Goal: Task Accomplishment & Management: Complete application form

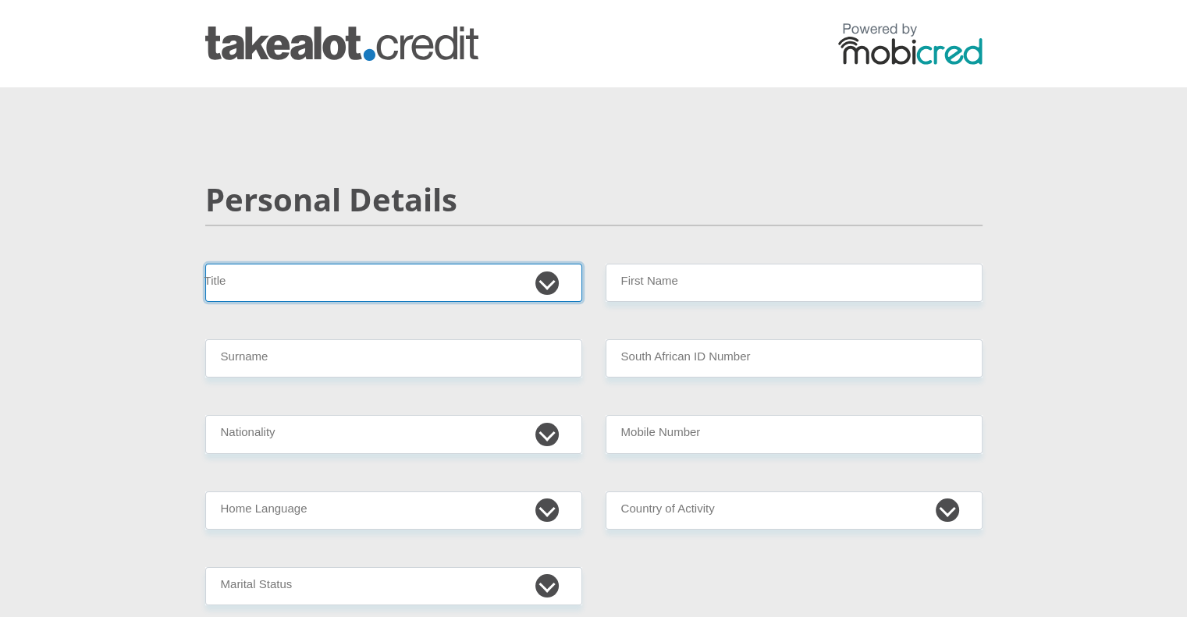
click at [474, 286] on select "Mr Ms Mrs Dr [PERSON_NAME]" at bounding box center [393, 283] width 377 height 38
select select "Mr"
click at [205, 264] on select "Mr Ms Mrs Dr [PERSON_NAME]" at bounding box center [393, 283] width 377 height 38
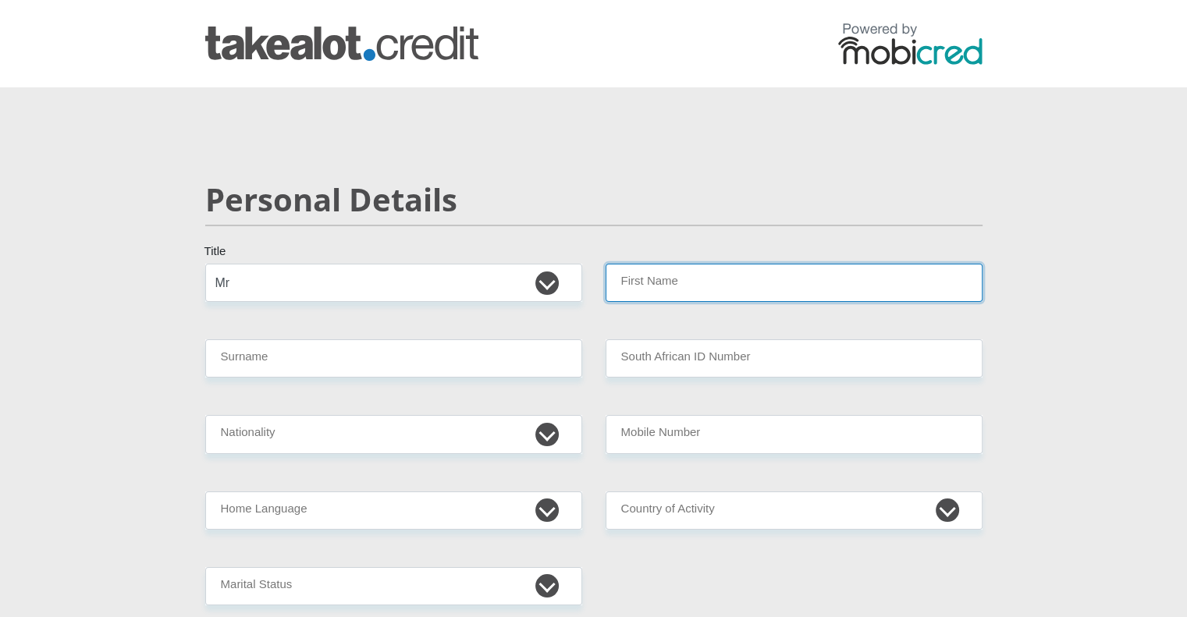
click at [724, 279] on input "First Name" at bounding box center [794, 283] width 377 height 38
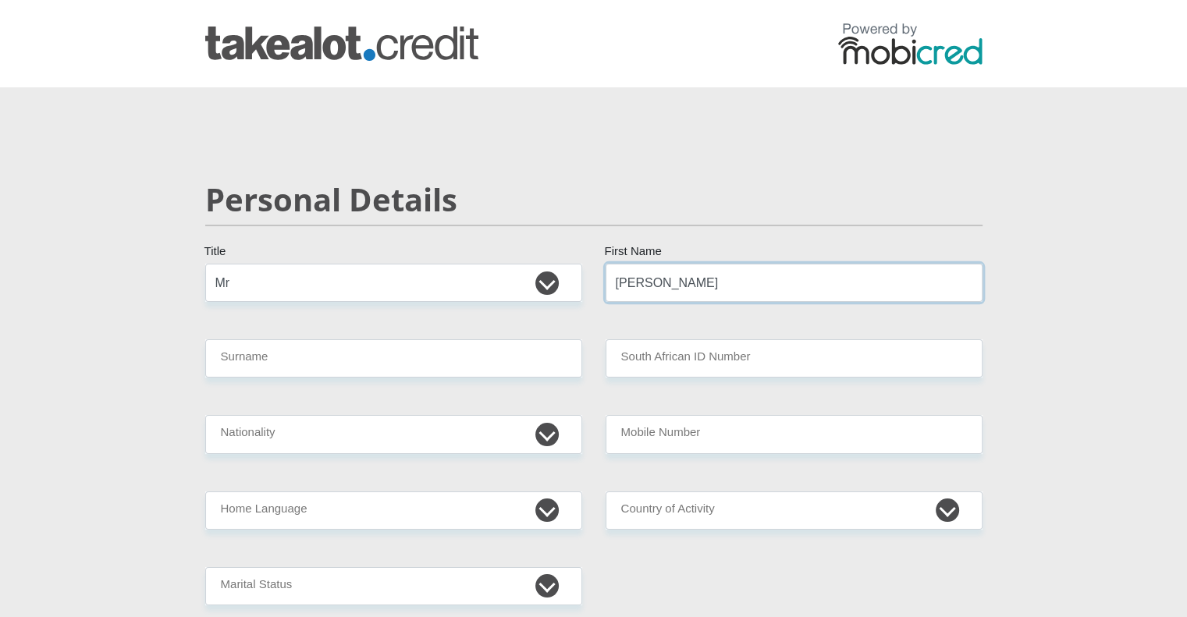
type input "[PERSON_NAME]"
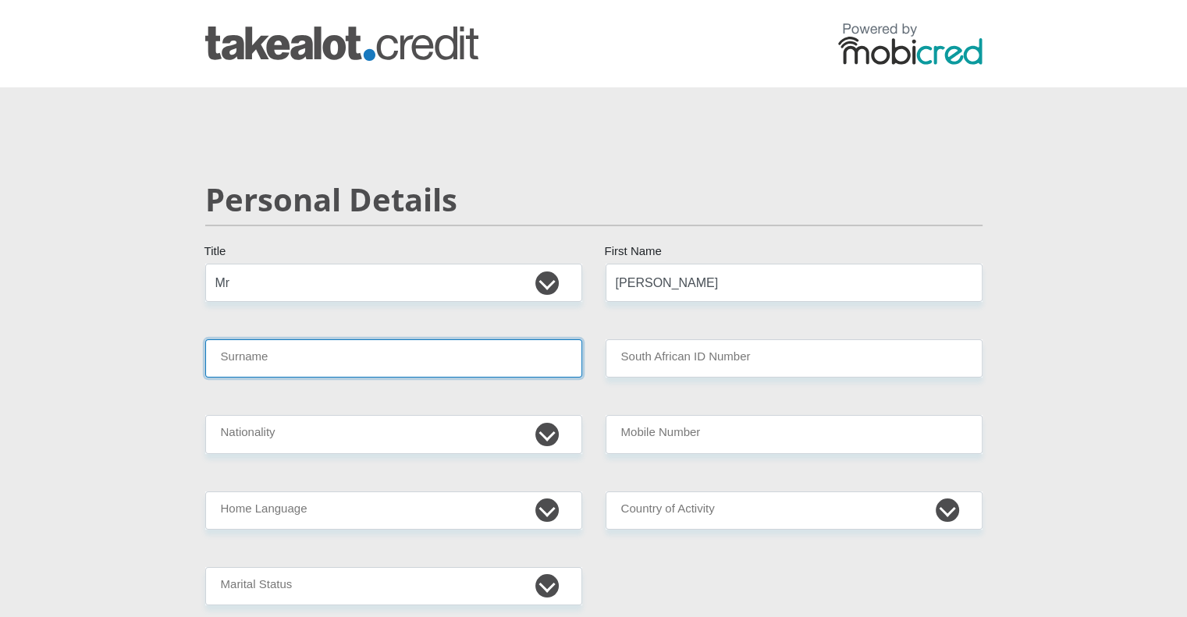
click at [395, 366] on input "Surname" at bounding box center [393, 358] width 377 height 38
type input "Odendaal"
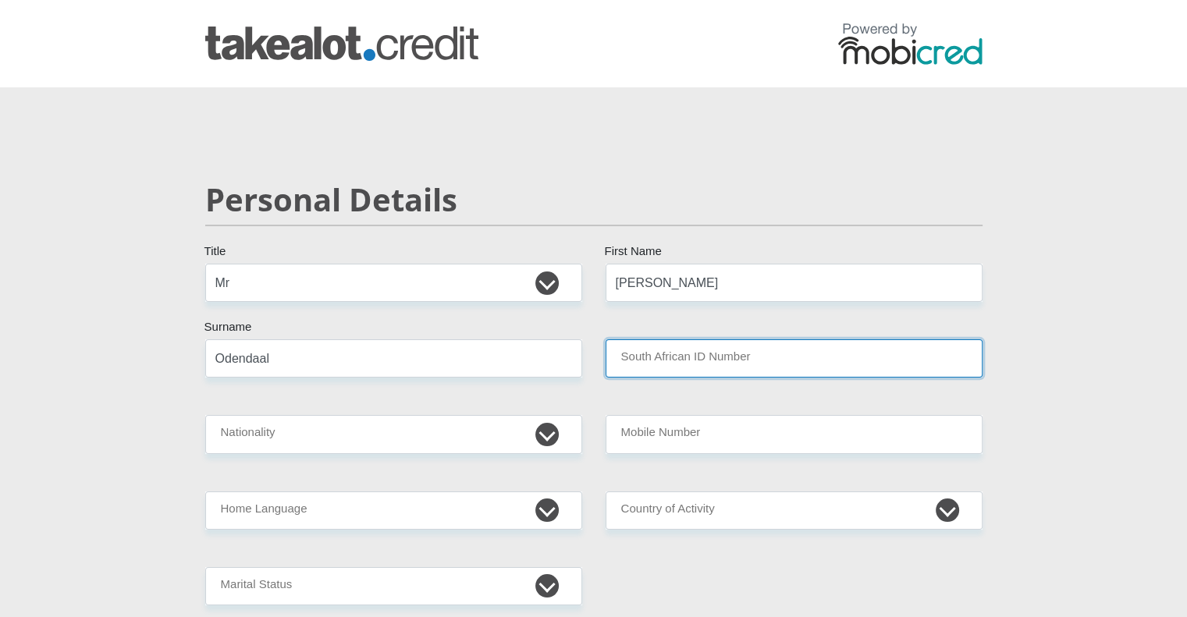
click at [722, 363] on input "South African ID Number" at bounding box center [794, 358] width 377 height 38
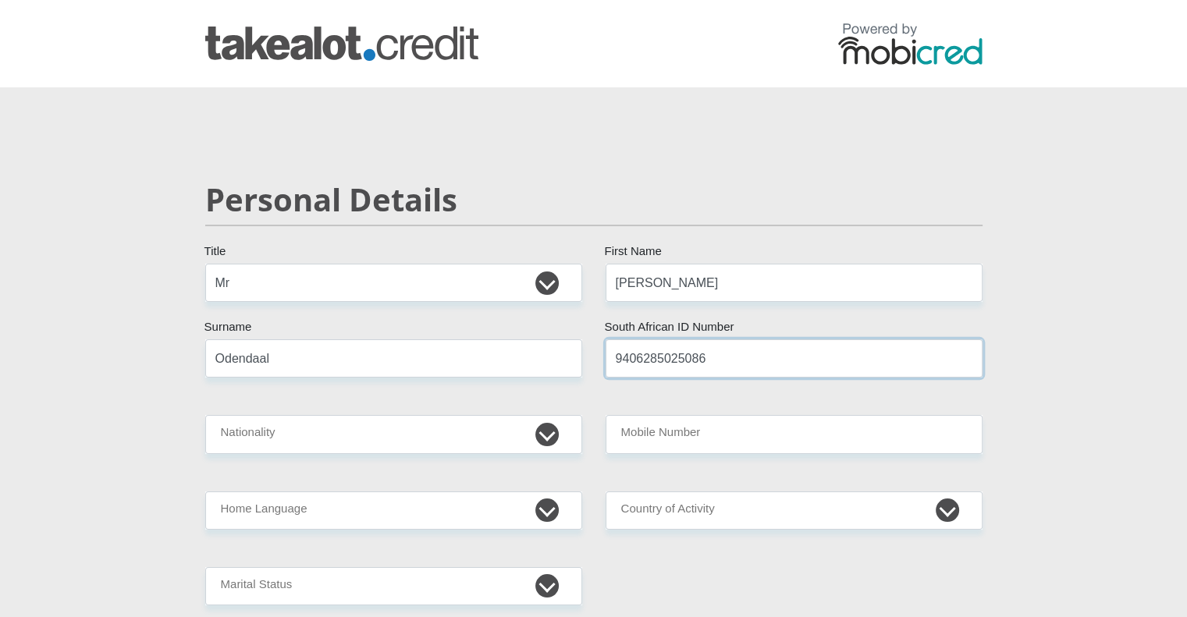
type input "9406285025086"
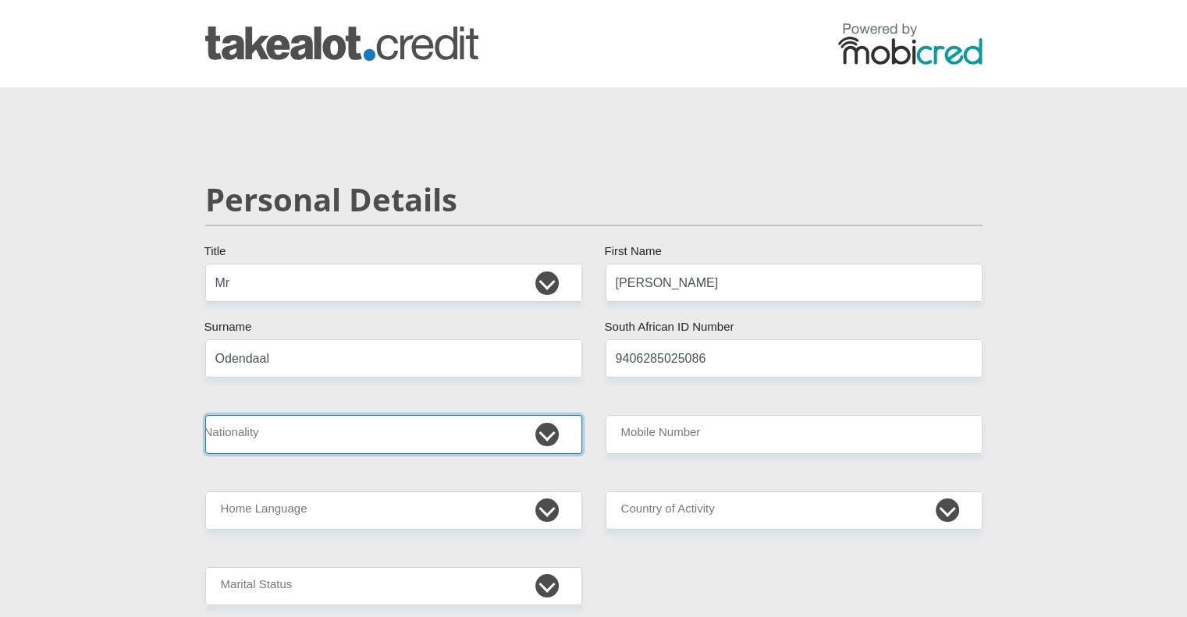
click at [550, 442] on select "[GEOGRAPHIC_DATA] [GEOGRAPHIC_DATA] [GEOGRAPHIC_DATA] [GEOGRAPHIC_DATA] [GEOGRA…" at bounding box center [393, 434] width 377 height 38
select select "ZAF"
click at [205, 415] on select "[GEOGRAPHIC_DATA] [GEOGRAPHIC_DATA] [GEOGRAPHIC_DATA] [GEOGRAPHIC_DATA] [GEOGRA…" at bounding box center [393, 434] width 377 height 38
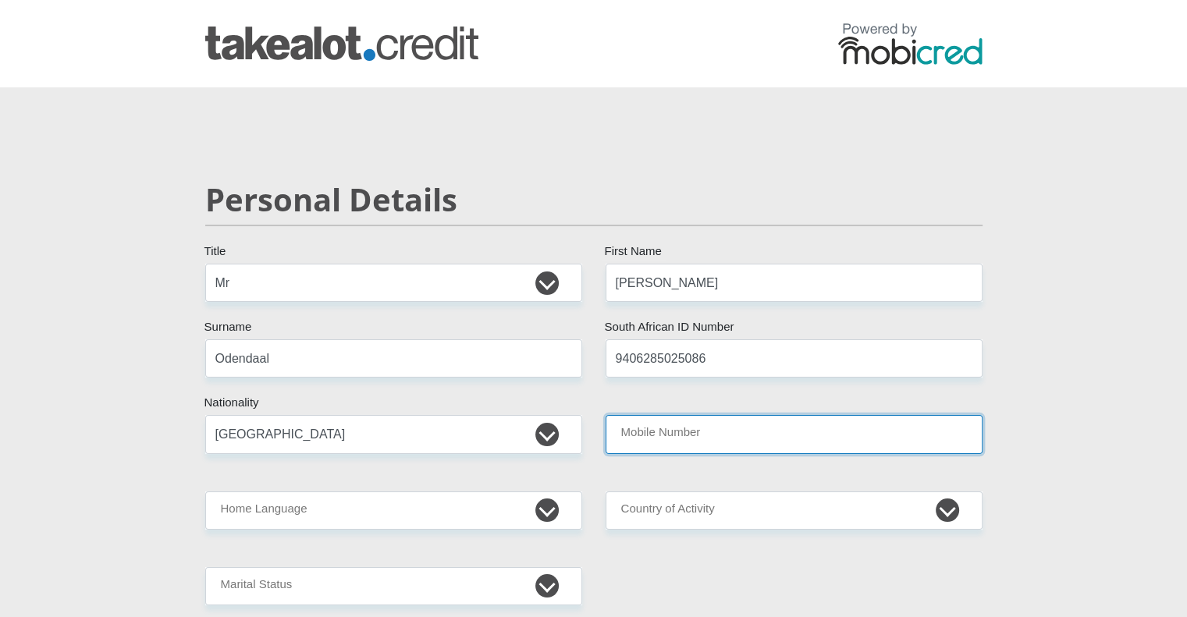
click at [694, 430] on input "Mobile Number" at bounding box center [794, 434] width 377 height 38
type input "0843460647"
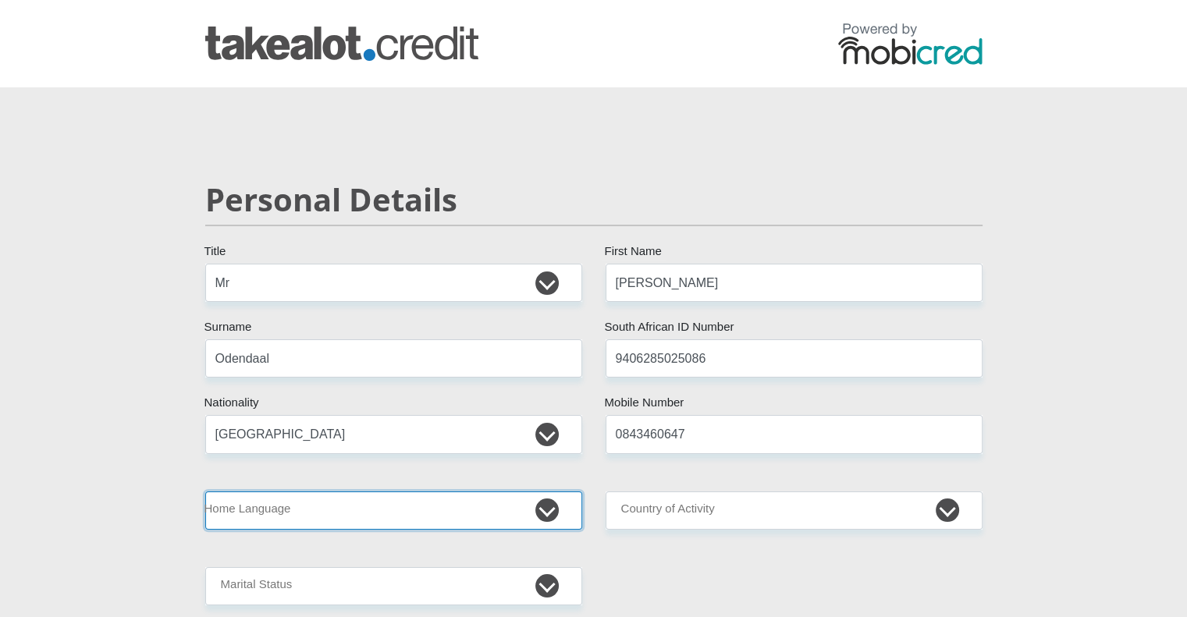
click at [371, 527] on select "Afrikaans English Sepedi South Ndebele Southern Sotho Swati Tsonga Tswana Venda…" at bounding box center [393, 511] width 377 height 38
select select "afr"
click at [205, 492] on select "Afrikaans English Sepedi South Ndebele Southern Sotho Swati Tsonga Tswana Venda…" at bounding box center [393, 511] width 377 height 38
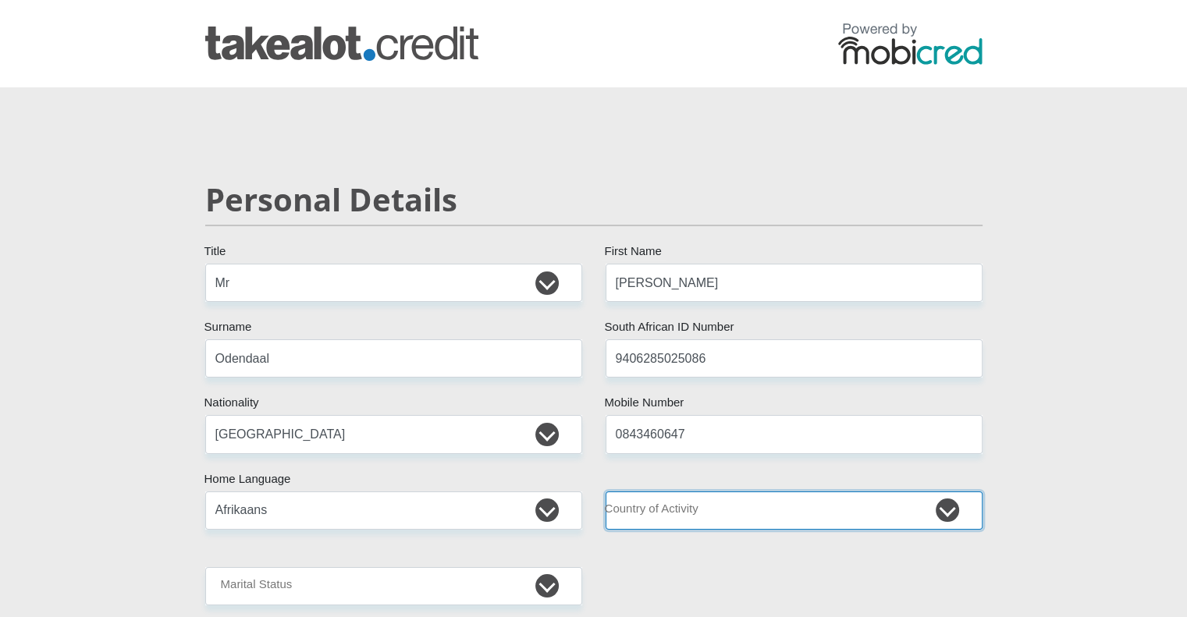
click at [655, 506] on select "[GEOGRAPHIC_DATA] [GEOGRAPHIC_DATA] [GEOGRAPHIC_DATA] [GEOGRAPHIC_DATA] [GEOGRA…" at bounding box center [794, 511] width 377 height 38
select select "ZAF"
click at [606, 492] on select "[GEOGRAPHIC_DATA] [GEOGRAPHIC_DATA] [GEOGRAPHIC_DATA] [GEOGRAPHIC_DATA] [GEOGRA…" at bounding box center [794, 511] width 377 height 38
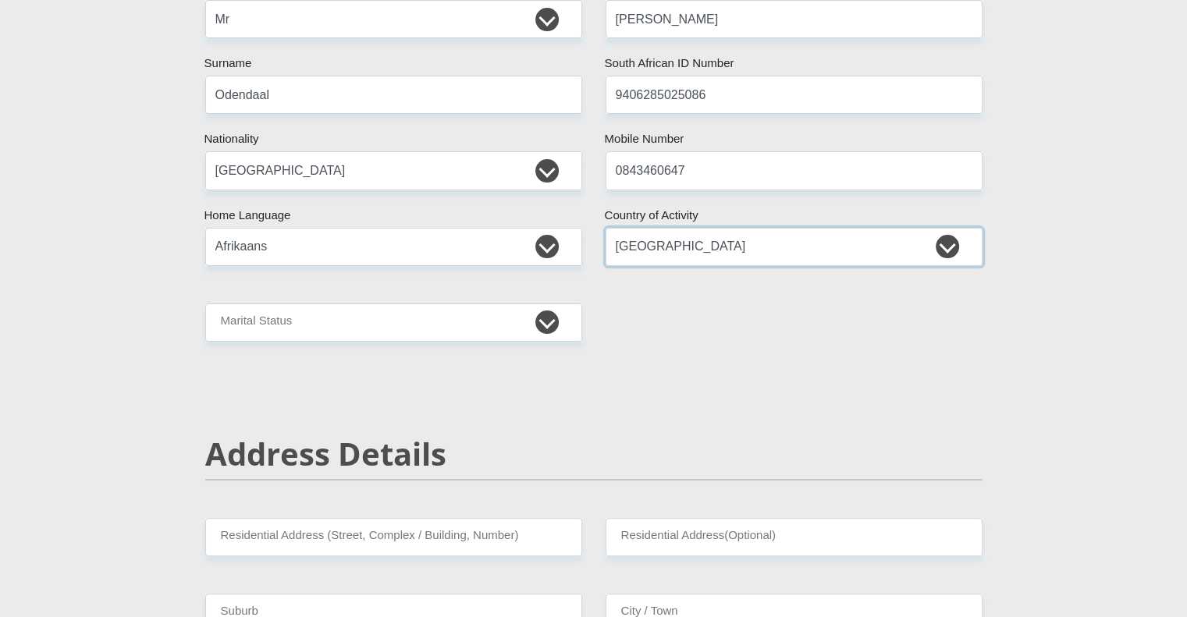
scroll to position [333, 0]
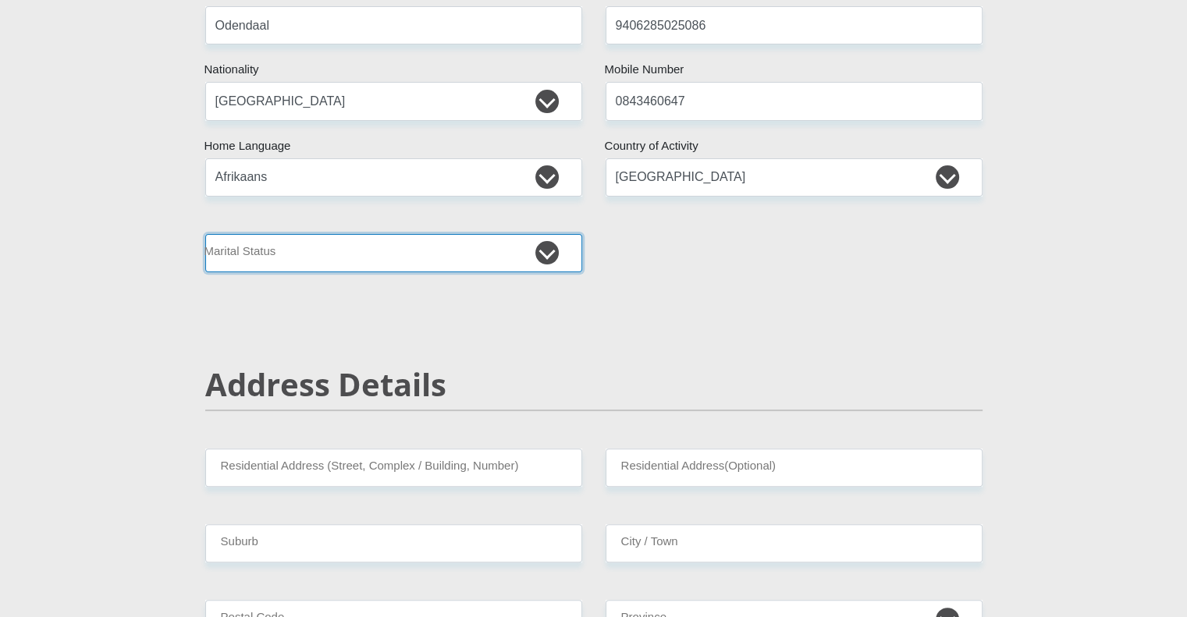
click at [467, 248] on select "Married ANC Single Divorced Widowed Married COP or Customary Law" at bounding box center [393, 253] width 377 height 38
select select "1"
click at [205, 234] on select "Married ANC Single Divorced Widowed Married COP or Customary Law" at bounding box center [393, 253] width 377 height 38
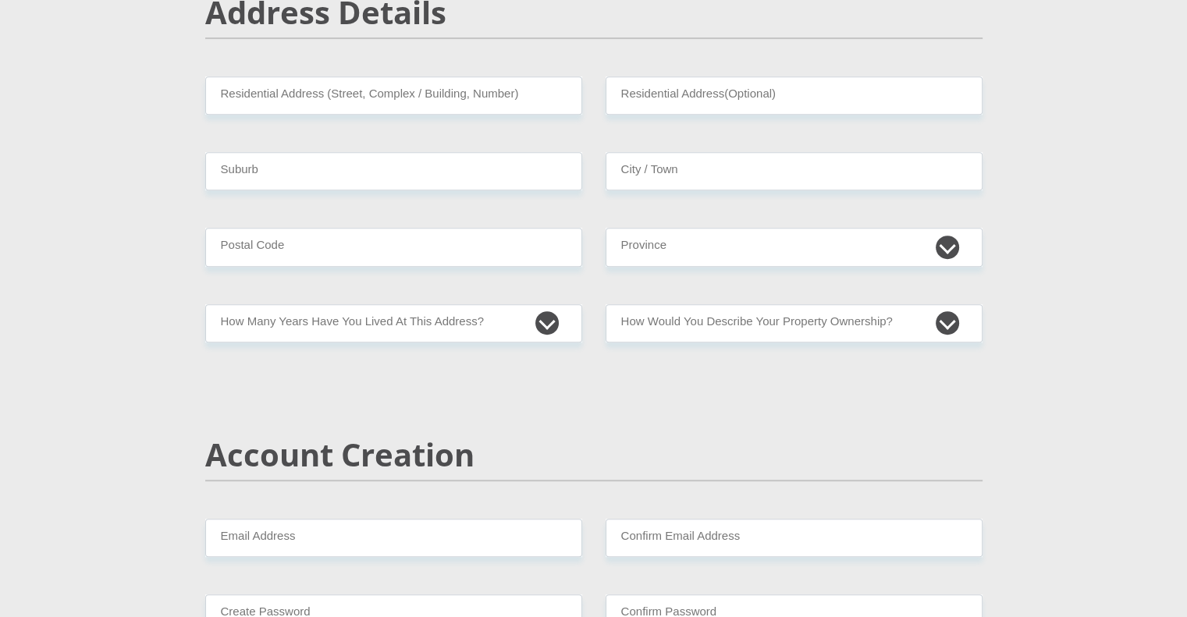
scroll to position [754, 0]
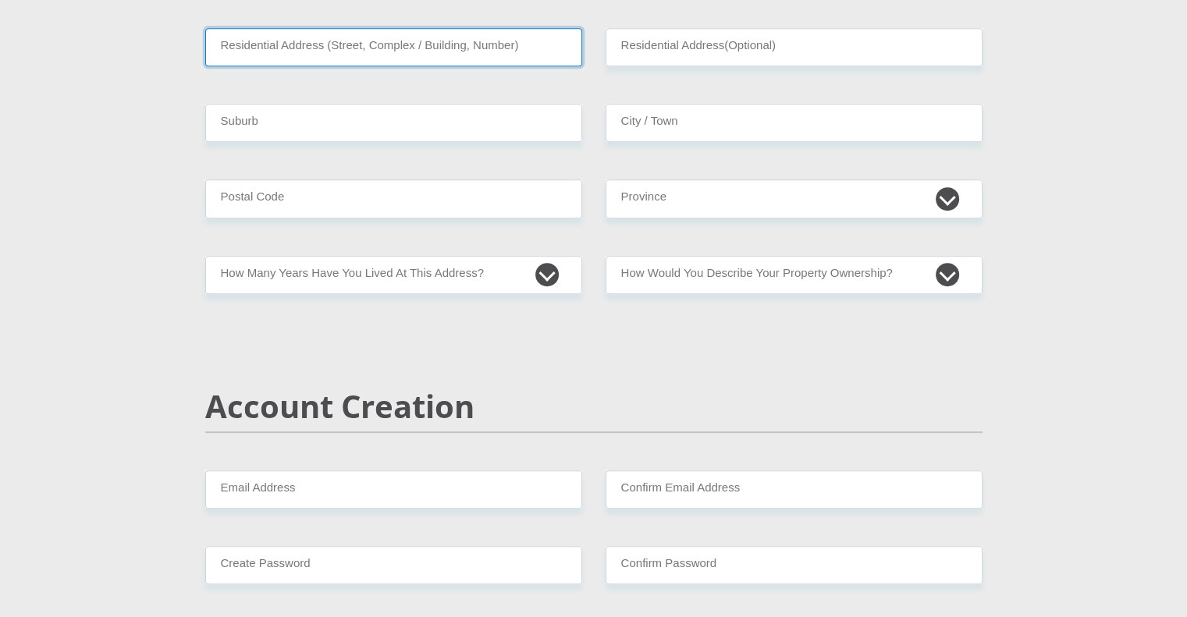
click at [378, 47] on input "Residential Address (Street, Complex / Building, Number)" at bounding box center [393, 47] width 377 height 38
type input "[STREET_ADDRESS]"
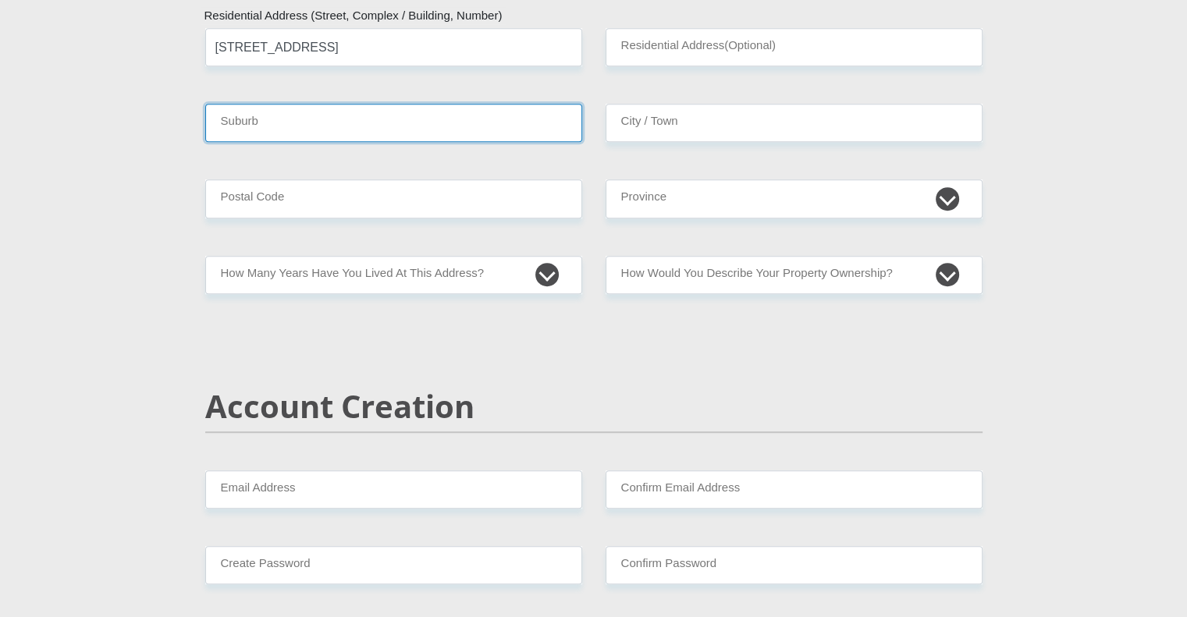
type input "Centurion"
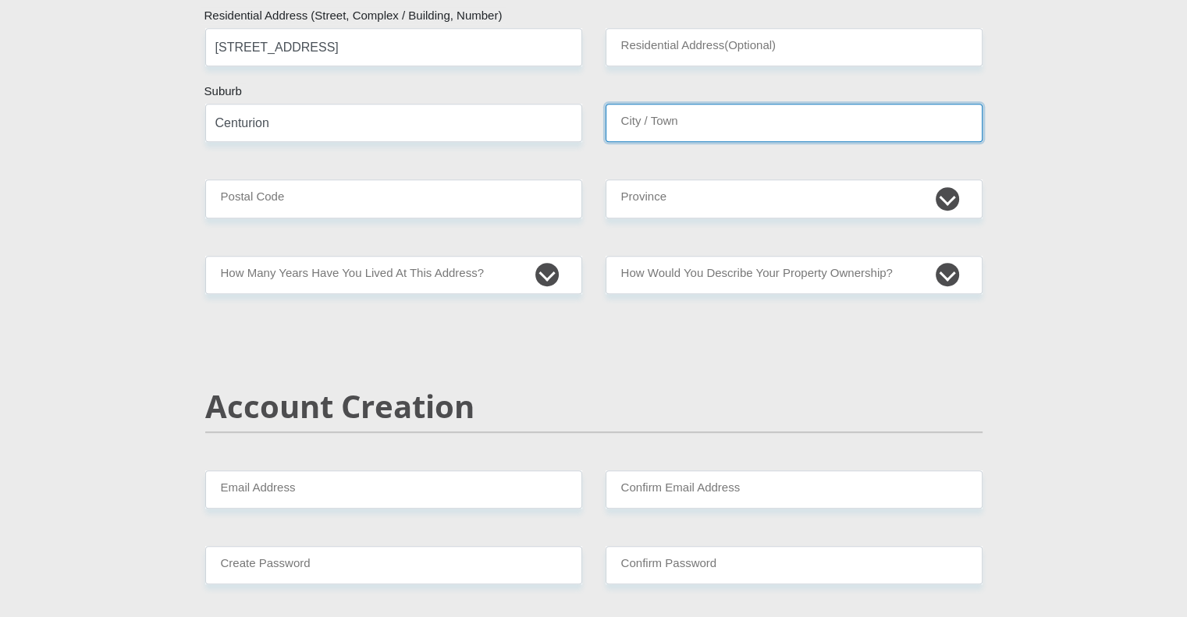
type input "Centurion"
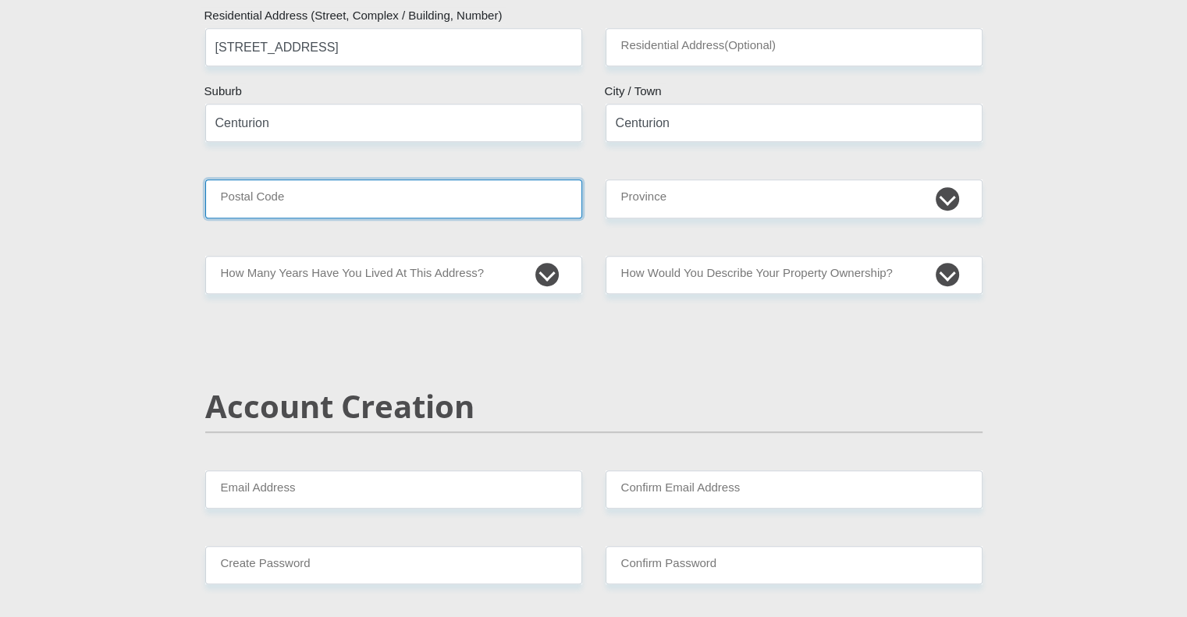
type input "0001"
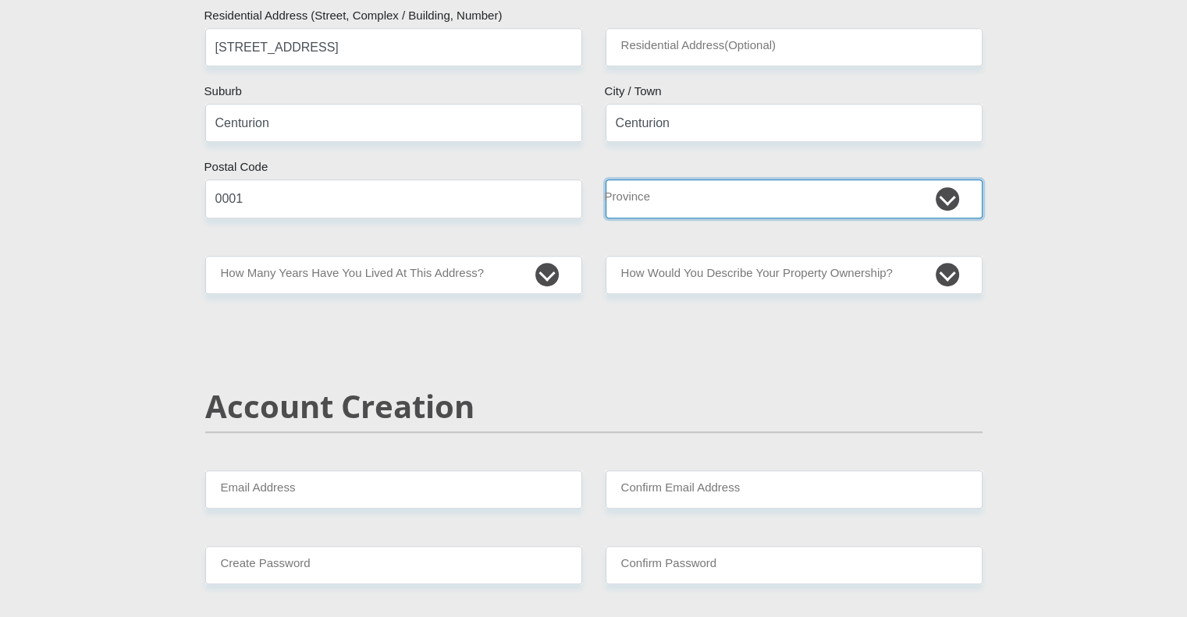
click at [668, 196] on select "Eastern Cape Free State [GEOGRAPHIC_DATA] [GEOGRAPHIC_DATA][DATE] [GEOGRAPHIC_D…" at bounding box center [794, 198] width 377 height 38
select select "Gauteng"
click at [606, 179] on select "Eastern Cape Free State [GEOGRAPHIC_DATA] [GEOGRAPHIC_DATA][DATE] [GEOGRAPHIC_D…" at bounding box center [794, 198] width 377 height 38
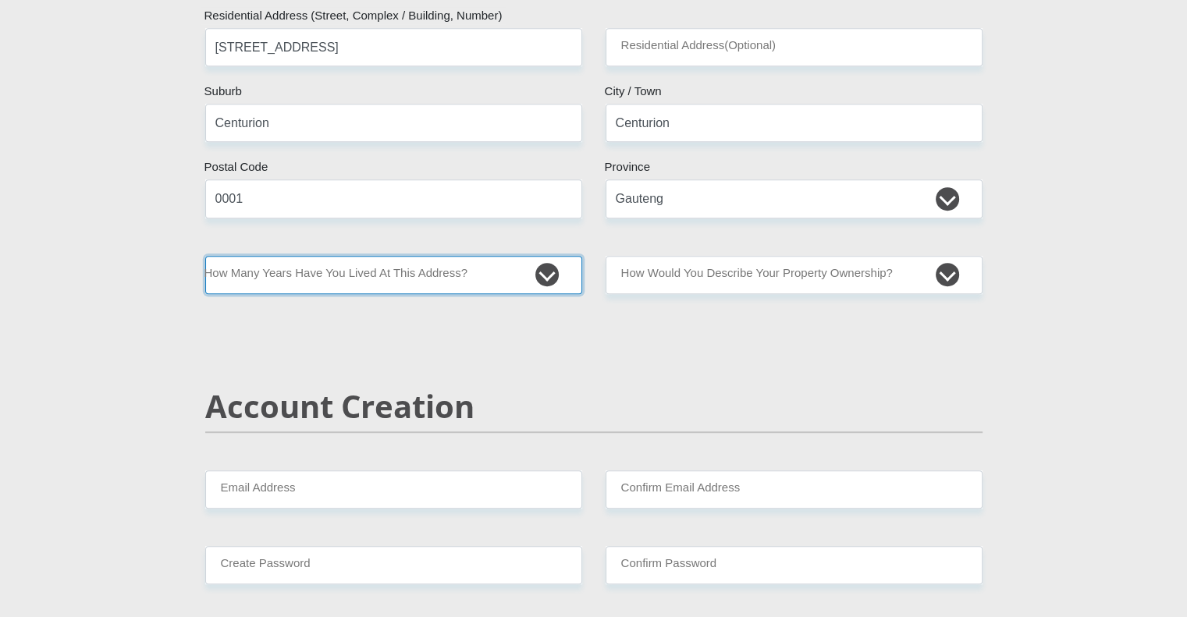
click at [519, 274] on select "less than 1 year 1-3 years 3-5 years 5+ years" at bounding box center [393, 275] width 377 height 38
select select "2"
click at [205, 256] on select "less than 1 year 1-3 years 3-5 years 5+ years" at bounding box center [393, 275] width 377 height 38
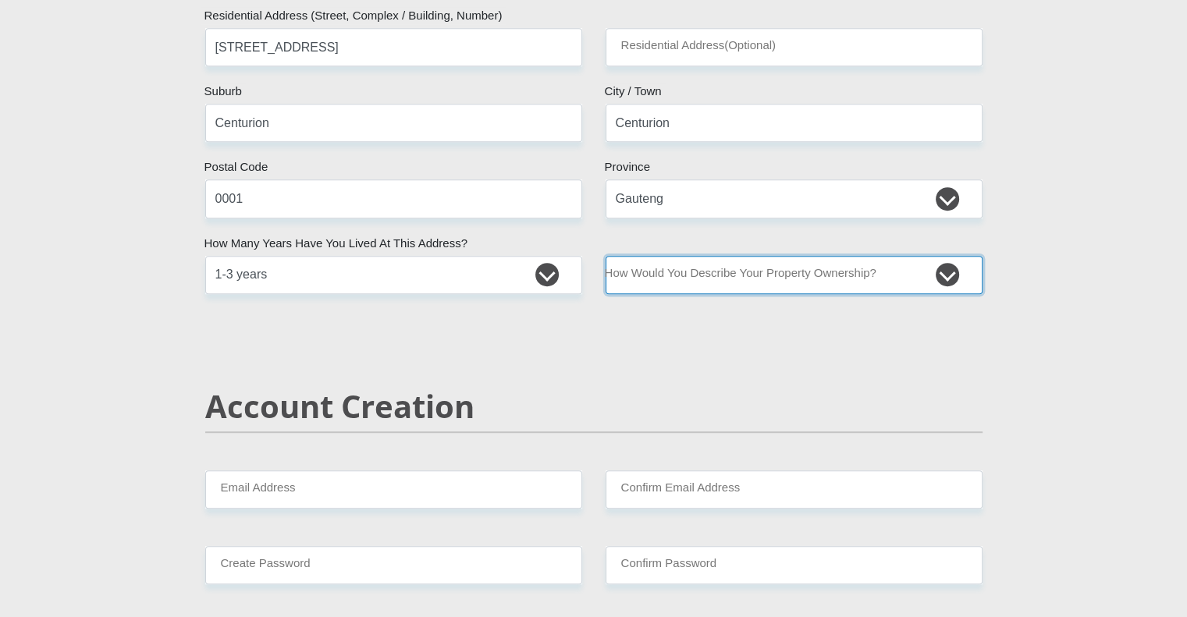
click at [700, 281] on select "Owned Rented Family Owned Company Dwelling" at bounding box center [794, 275] width 377 height 38
select select "Rented"
click at [606, 256] on select "Owned Rented Family Owned Company Dwelling" at bounding box center [794, 275] width 377 height 38
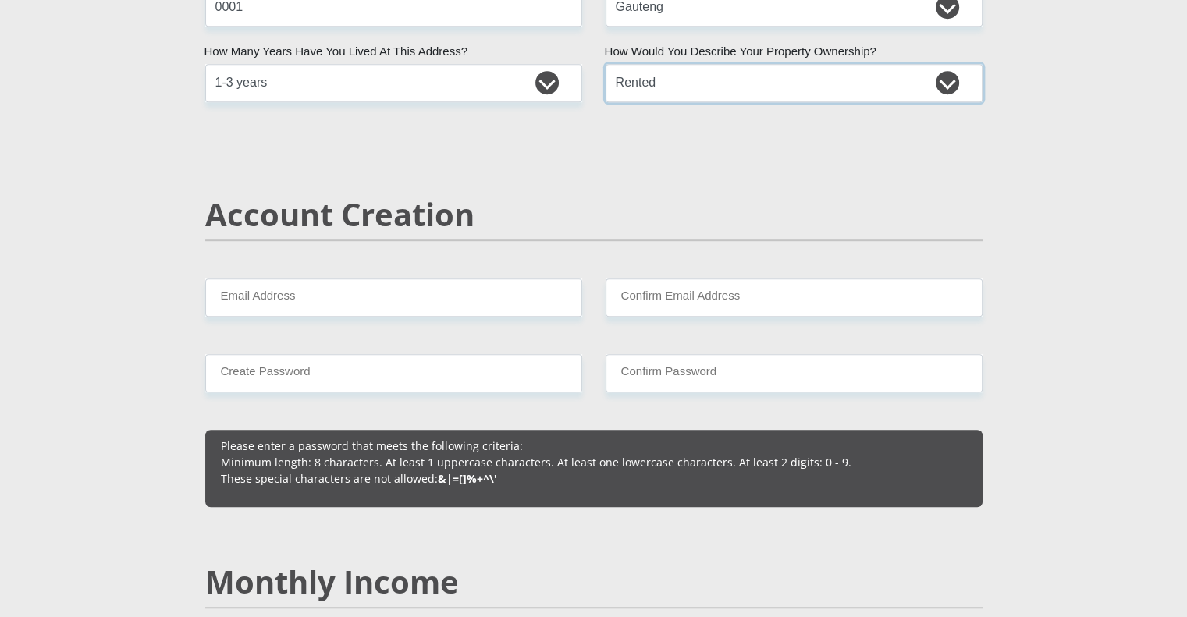
scroll to position [939, 0]
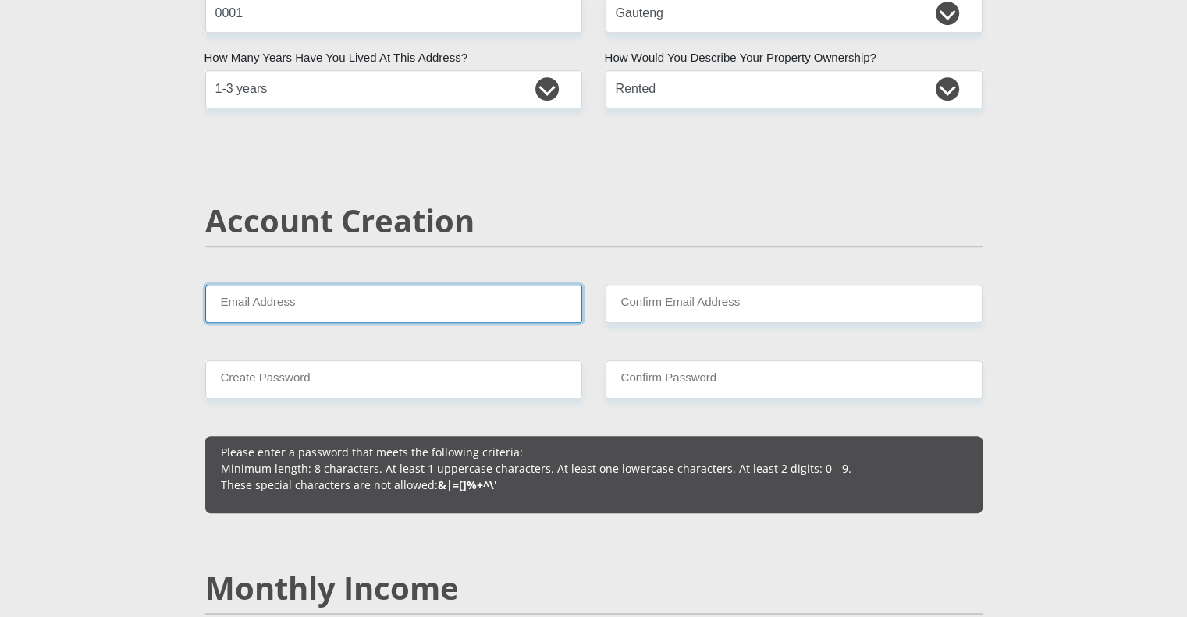
click at [400, 297] on input "Email Address" at bounding box center [393, 304] width 377 height 38
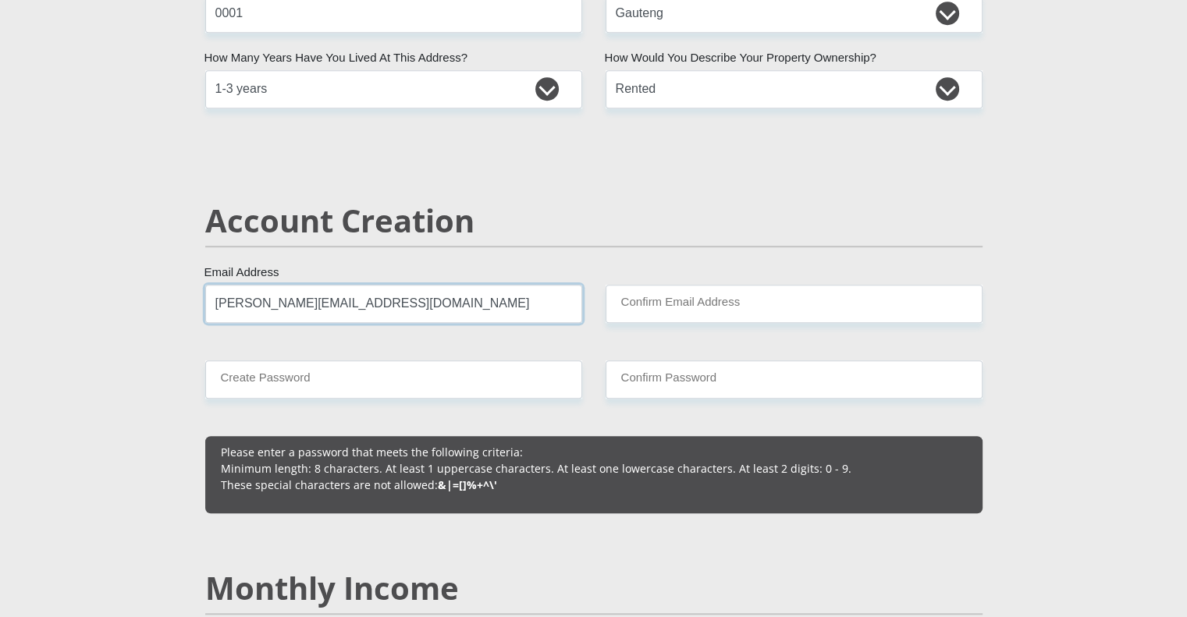
type input "[PERSON_NAME][EMAIL_ADDRESS][DOMAIN_NAME]"
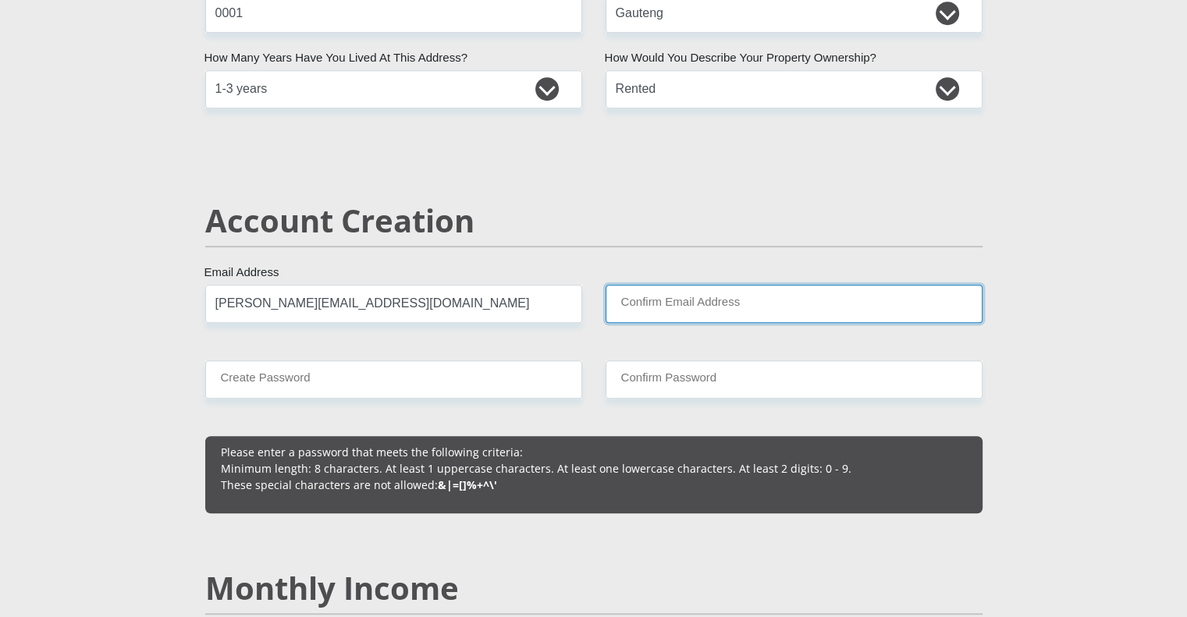
click at [678, 318] on input "Confirm Email Address" at bounding box center [794, 304] width 377 height 38
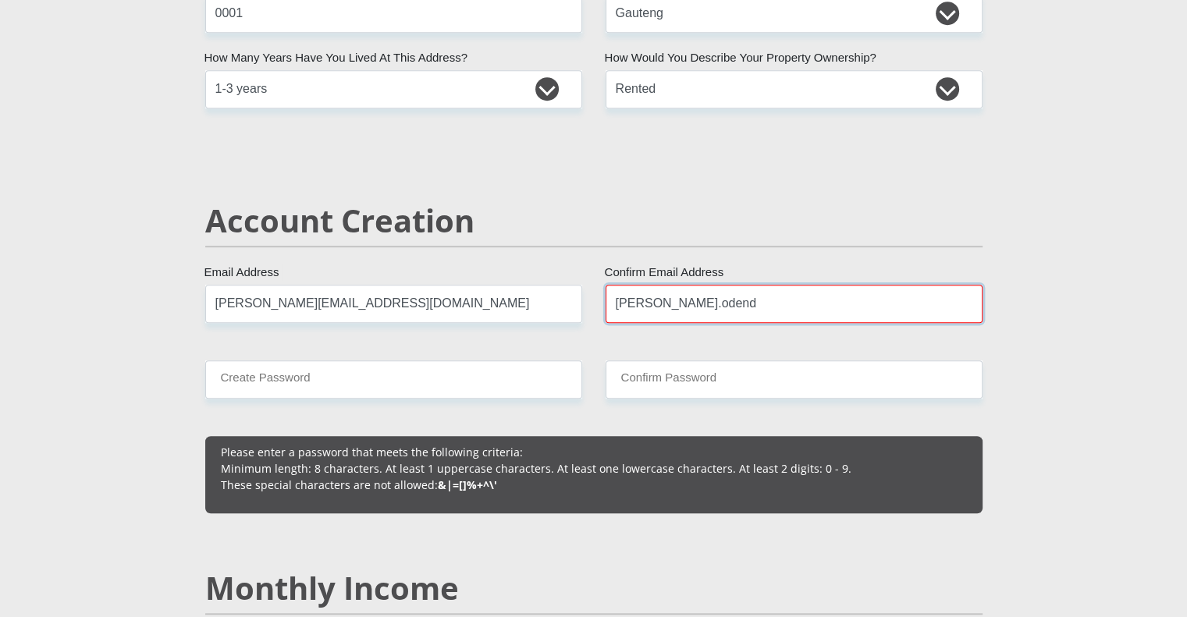
click at [806, 305] on input "[PERSON_NAME].odend" at bounding box center [794, 304] width 377 height 38
type input "[PERSON_NAME][EMAIL_ADDRESS][DOMAIN_NAME]"
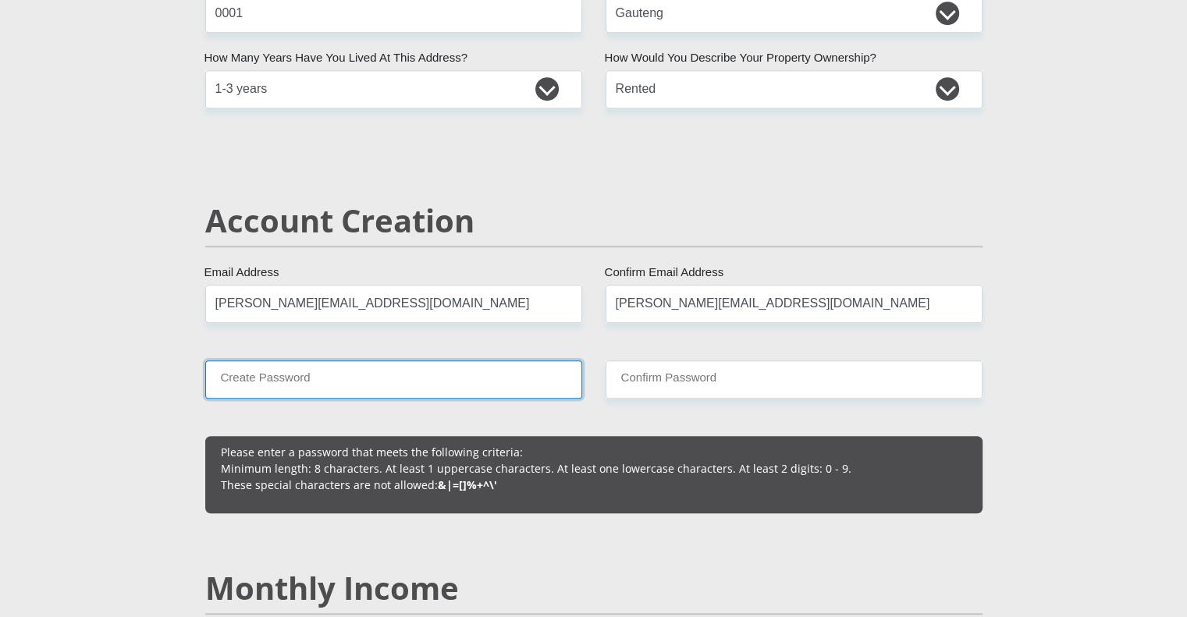
click at [520, 376] on input "Create Password" at bounding box center [393, 379] width 377 height 38
type input "IloveNads@143"
